Goal: Task Accomplishment & Management: Manage account settings

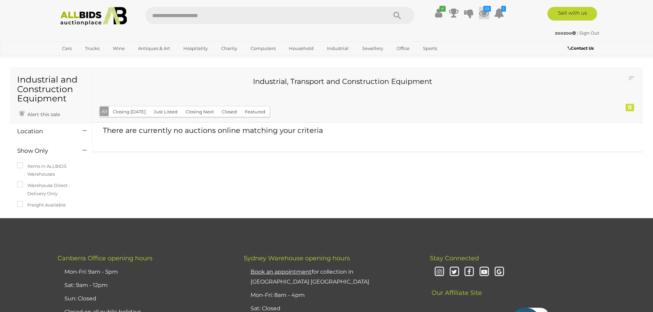
click at [485, 13] on icon at bounding box center [484, 13] width 10 height 12
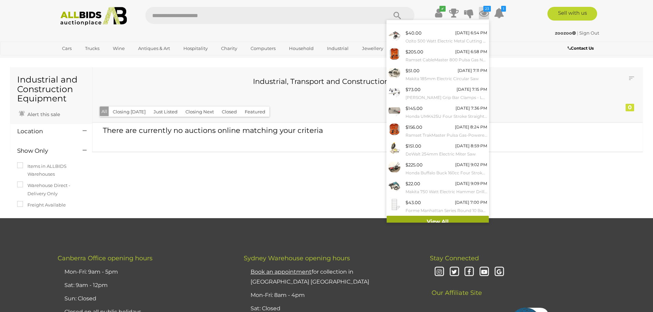
scroll to position [16, 0]
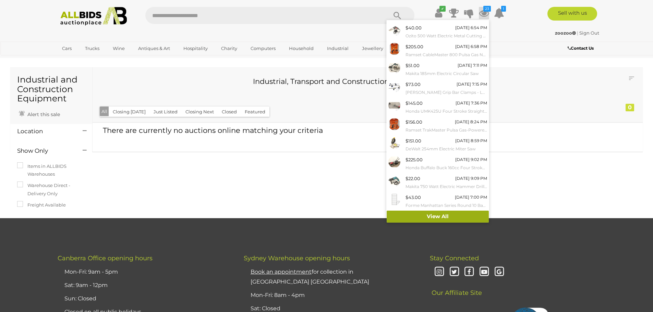
click at [448, 216] on link "View All" at bounding box center [438, 217] width 102 height 12
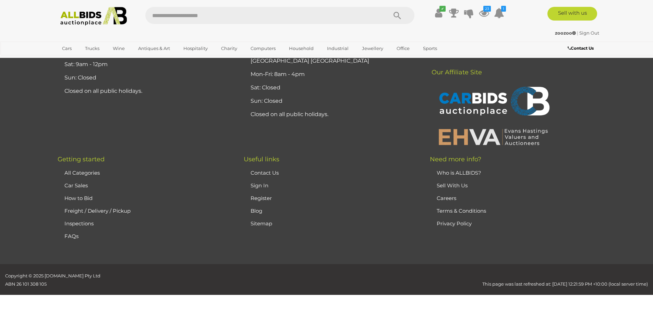
scroll to position [4082, 0]
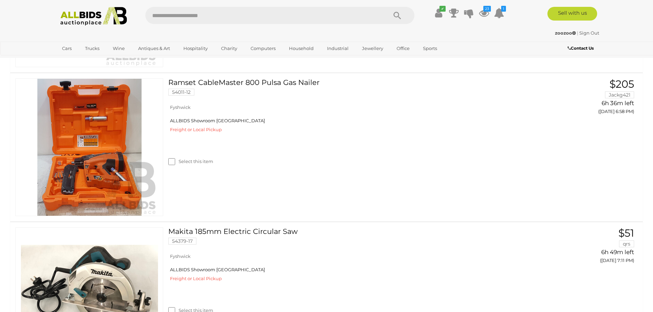
scroll to position [0, 0]
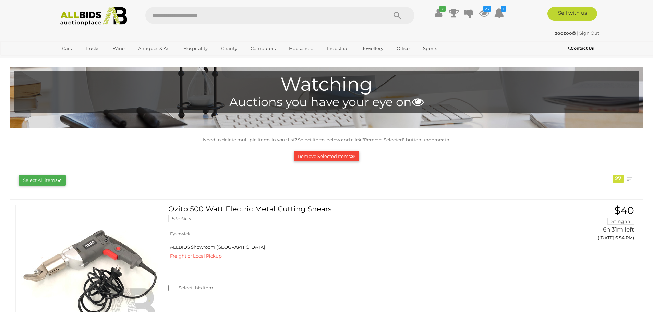
click at [325, 156] on button "Remove Selected Items" at bounding box center [327, 156] width 66 height 11
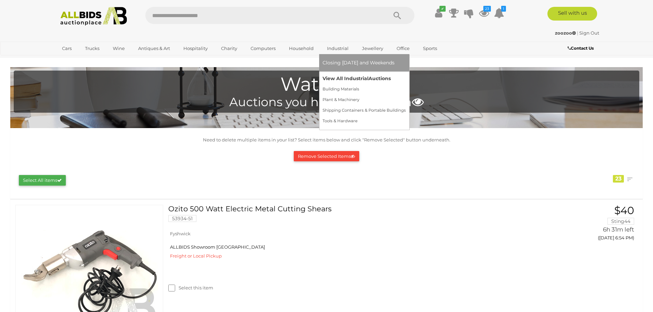
click at [337, 76] on link "View All Industrial Auctions" at bounding box center [364, 78] width 83 height 11
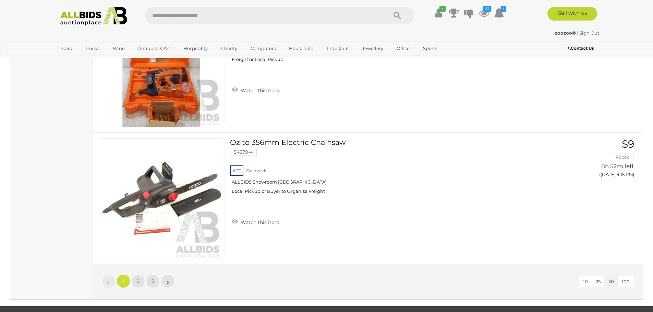
scroll to position [6618, 0]
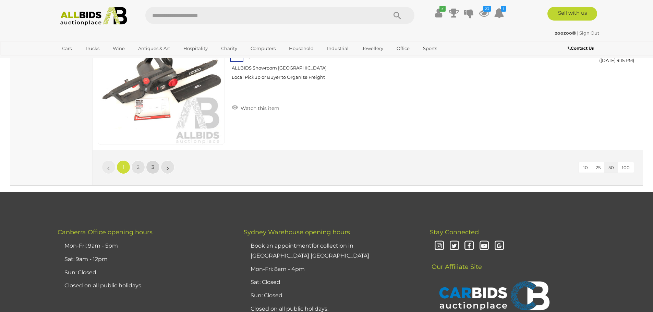
click at [154, 165] on span "3" at bounding box center [153, 167] width 3 height 6
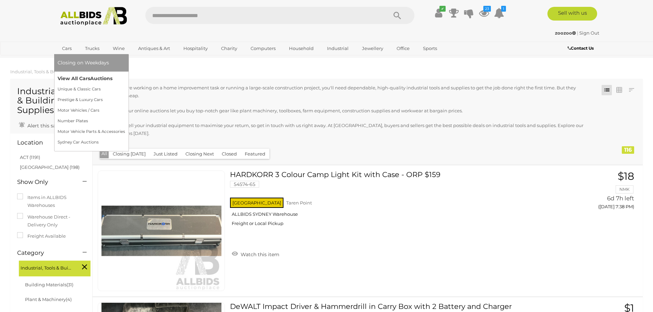
click at [74, 78] on link "View All Cars Auctions" at bounding box center [92, 78] width 68 height 11
